Goal: Task Accomplishment & Management: Manage account settings

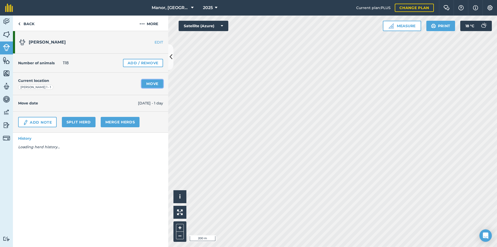
click at [152, 83] on link "Move" at bounding box center [153, 84] width 22 height 8
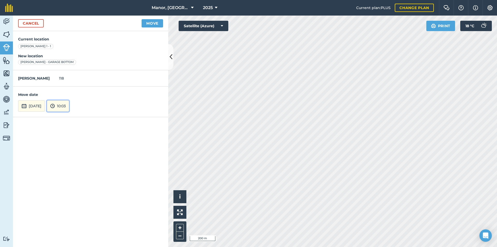
click at [55, 105] on img at bounding box center [52, 106] width 5 height 6
click at [71, 75] on button "05:00" at bounding box center [59, 78] width 24 height 8
click at [147, 23] on button "Move" at bounding box center [153, 23] width 22 height 8
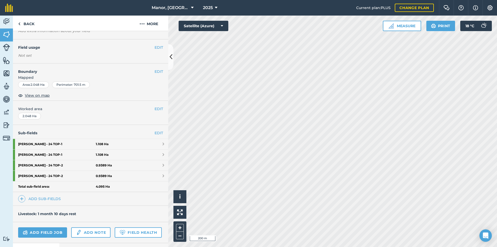
scroll to position [39, 0]
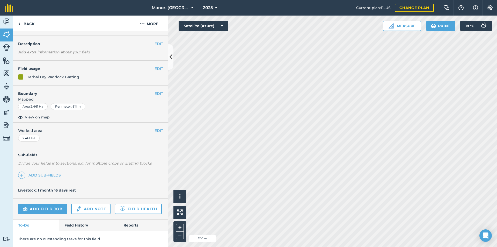
scroll to position [28, 0]
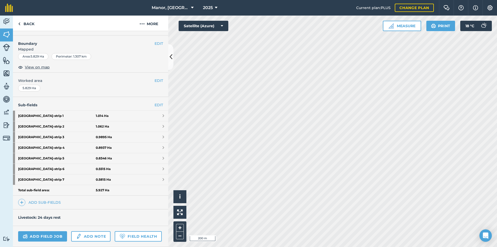
scroll to position [68, 0]
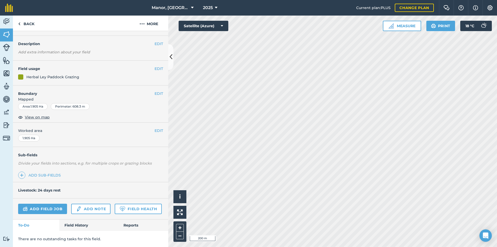
scroll to position [28, 0]
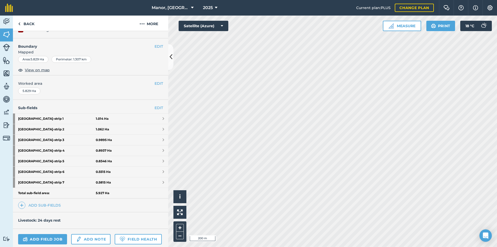
scroll to position [63, 0]
